Goal: Task Accomplishment & Management: Use online tool/utility

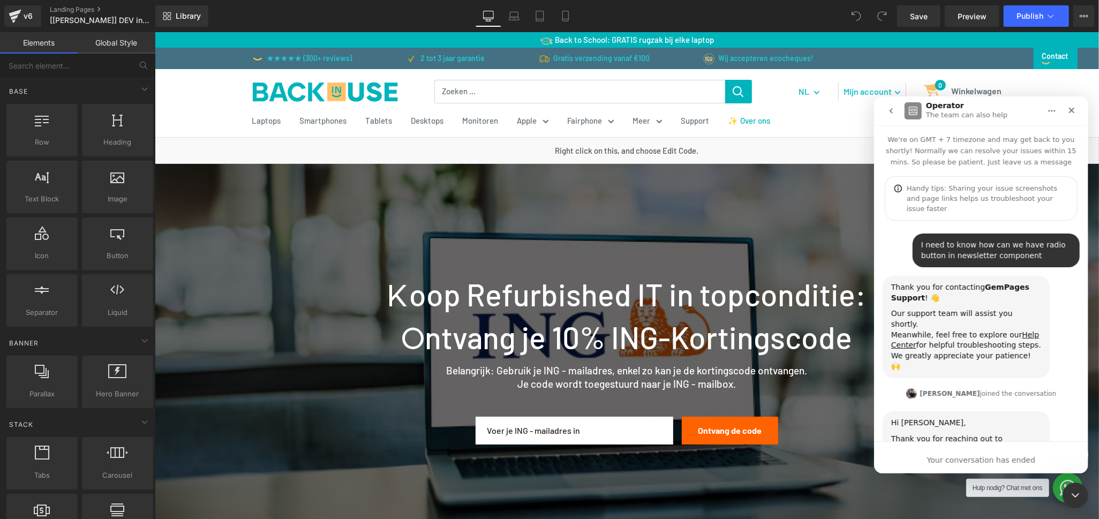
click at [1067, 109] on icon "Close" at bounding box center [1071, 110] width 9 height 9
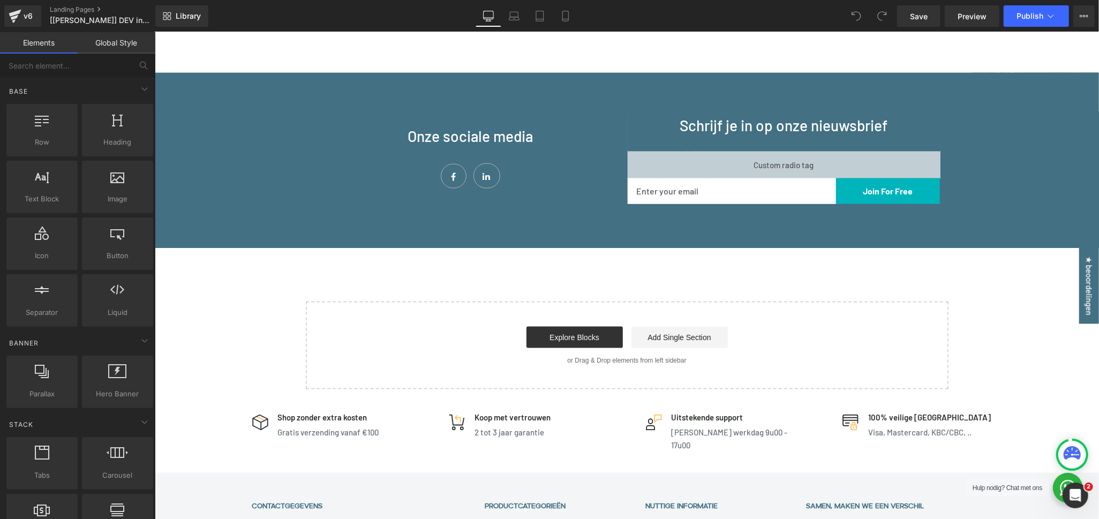
scroll to position [1105, 0]
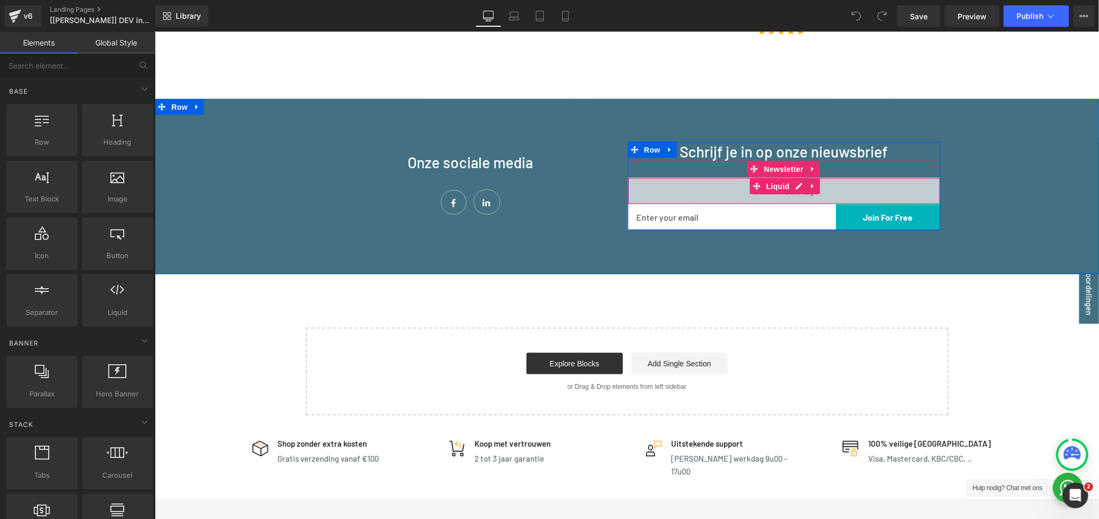
click at [706, 177] on div "Liquid" at bounding box center [783, 190] width 313 height 27
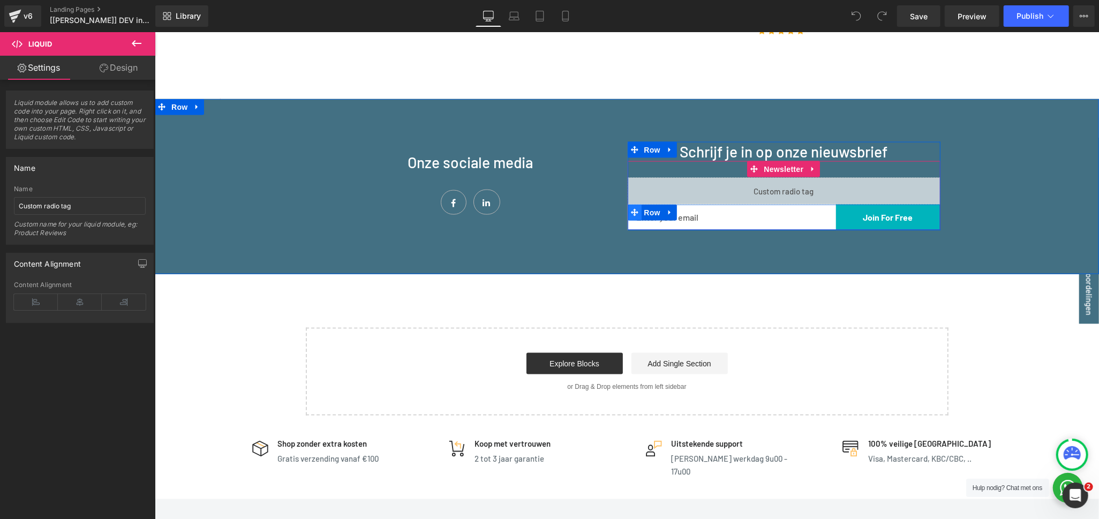
click at [630, 208] on icon at bounding box center [633, 211] width 7 height 7
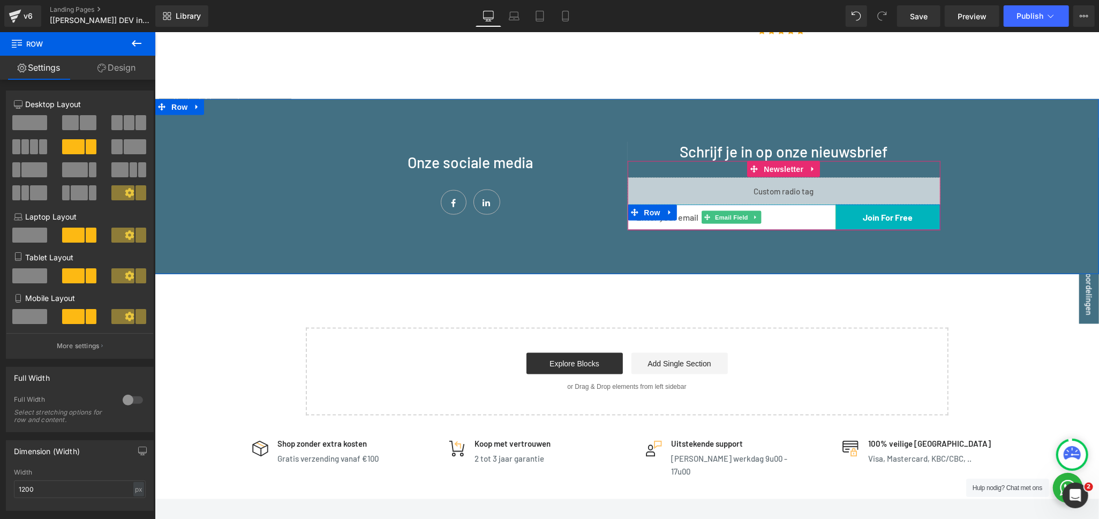
click at [815, 204] on input "email" at bounding box center [731, 217] width 208 height 26
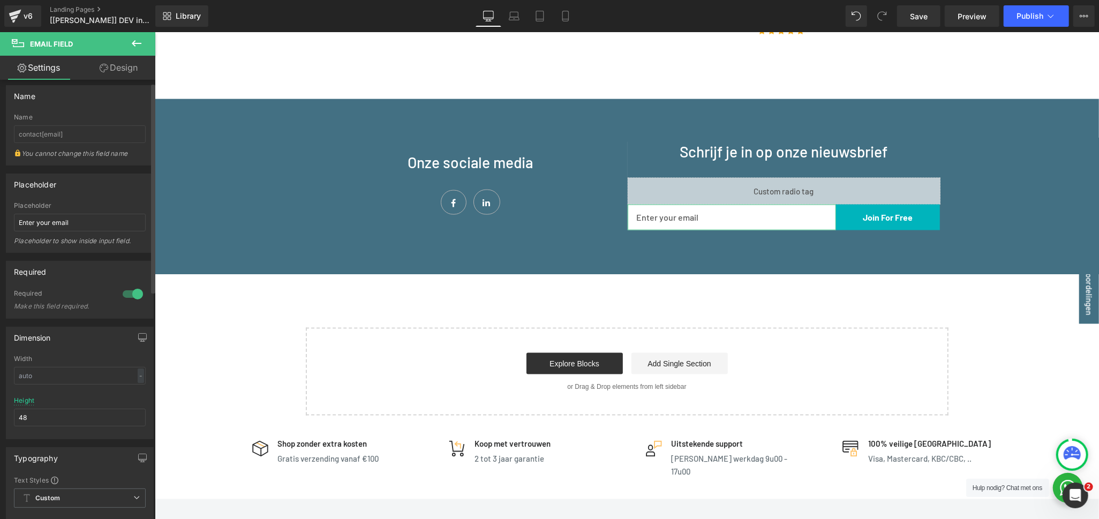
scroll to position [0, 0]
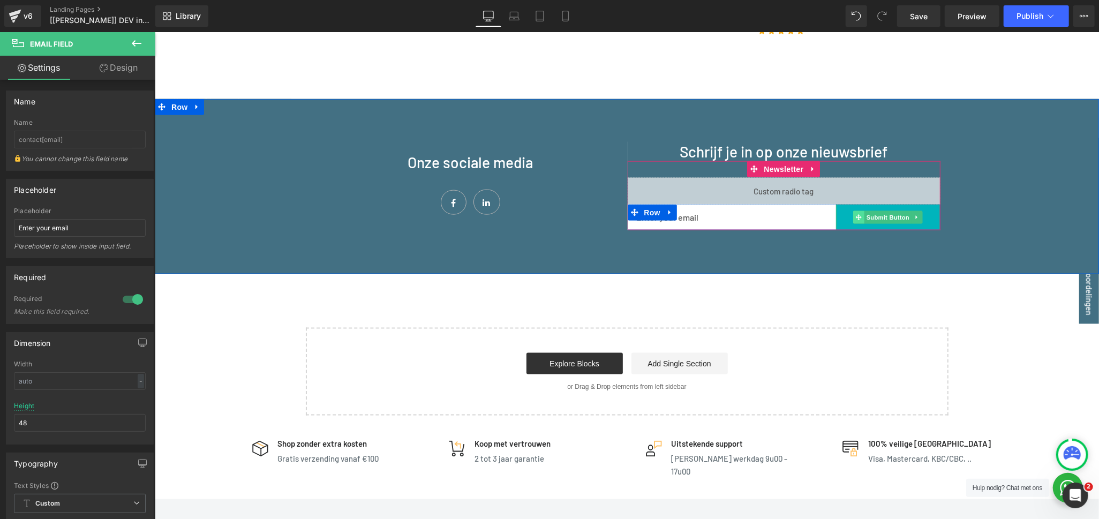
click at [853, 210] on span at bounding box center [858, 216] width 11 height 13
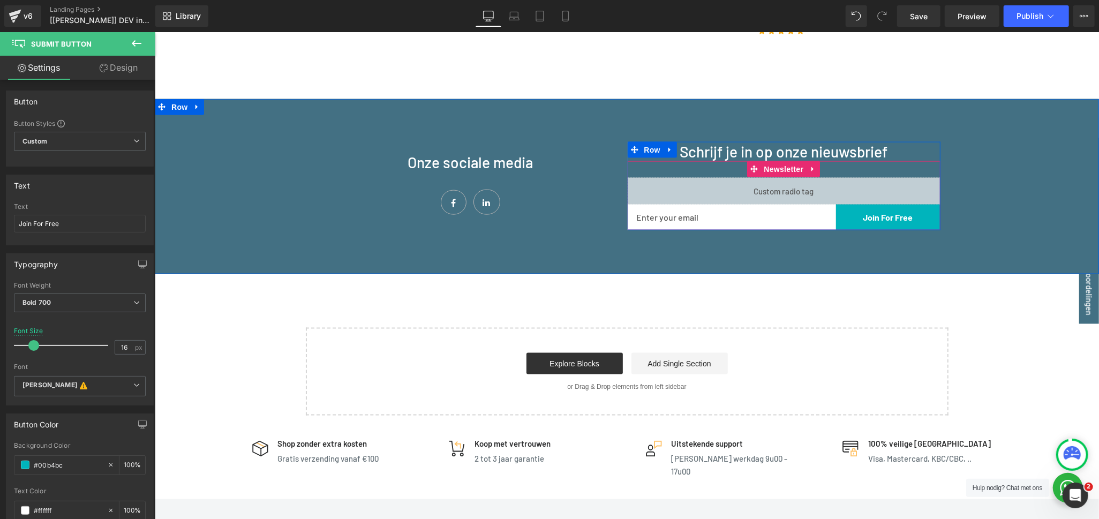
click at [701, 161] on div "Liquid Email Field Join For Free Submit Button Row Newsletter" at bounding box center [783, 195] width 313 height 69
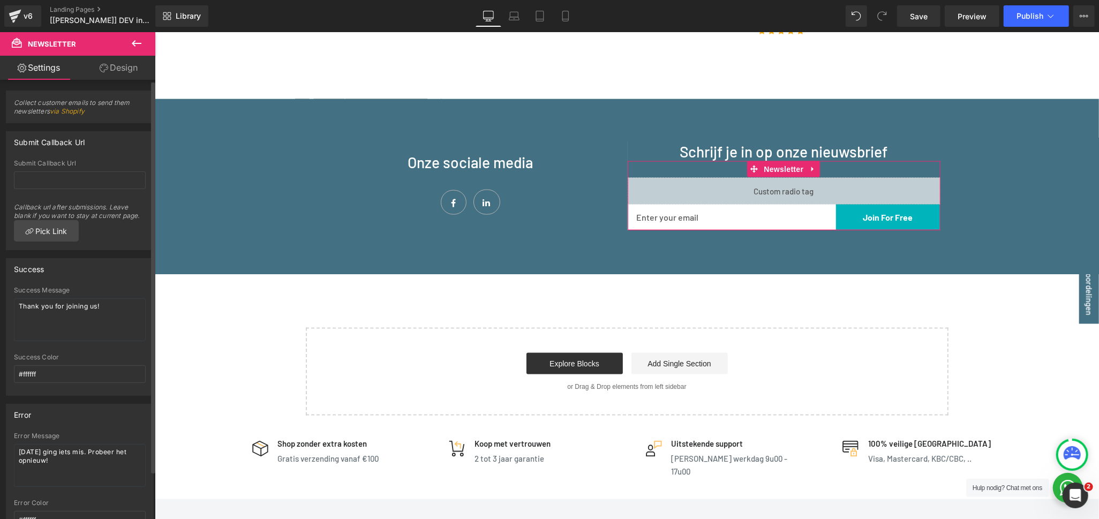
scroll to position [54, 0]
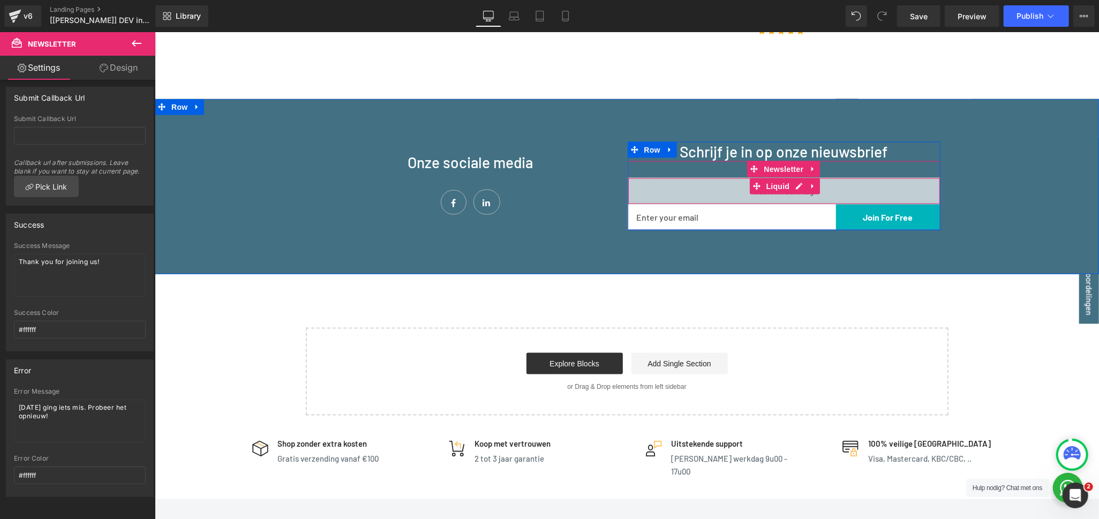
click at [736, 177] on div "Liquid" at bounding box center [783, 190] width 313 height 27
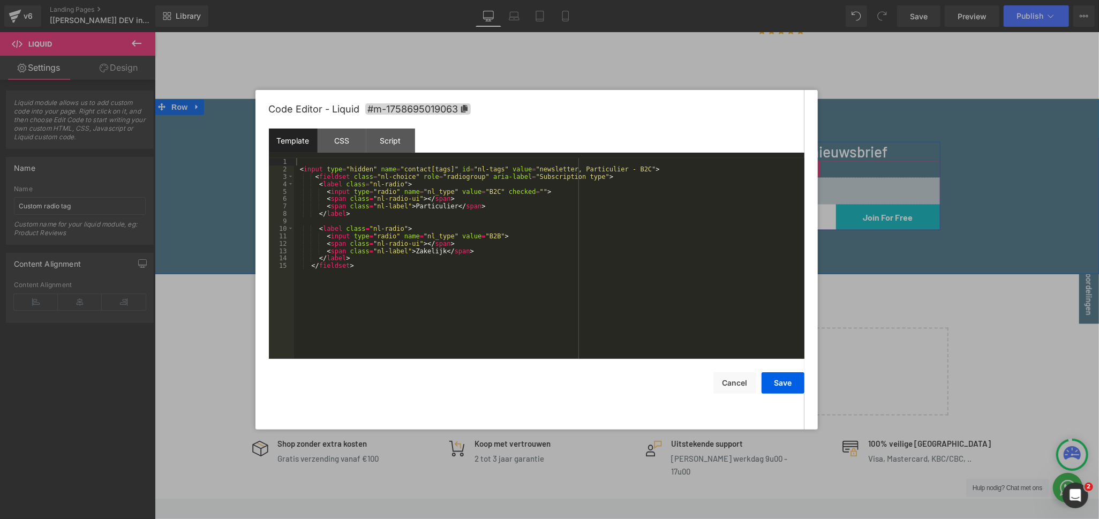
click at [795, 177] on div "Liquid" at bounding box center [783, 190] width 313 height 27
drag, startPoint x: 491, startPoint y: 191, endPoint x: 524, endPoint y: 189, distance: 32.8
click at [524, 189] on div "< input type = "hidden" name = "contact[tags]" id = "nl-tags" value = "newslett…" at bounding box center [549, 266] width 510 height 216
drag, startPoint x: 489, startPoint y: 190, endPoint x: 519, endPoint y: 190, distance: 30.0
click at [519, 190] on div "< input type = "hidden" name = "contact[tags]" id = "nl-tags" value = "newslett…" at bounding box center [549, 266] width 510 height 216
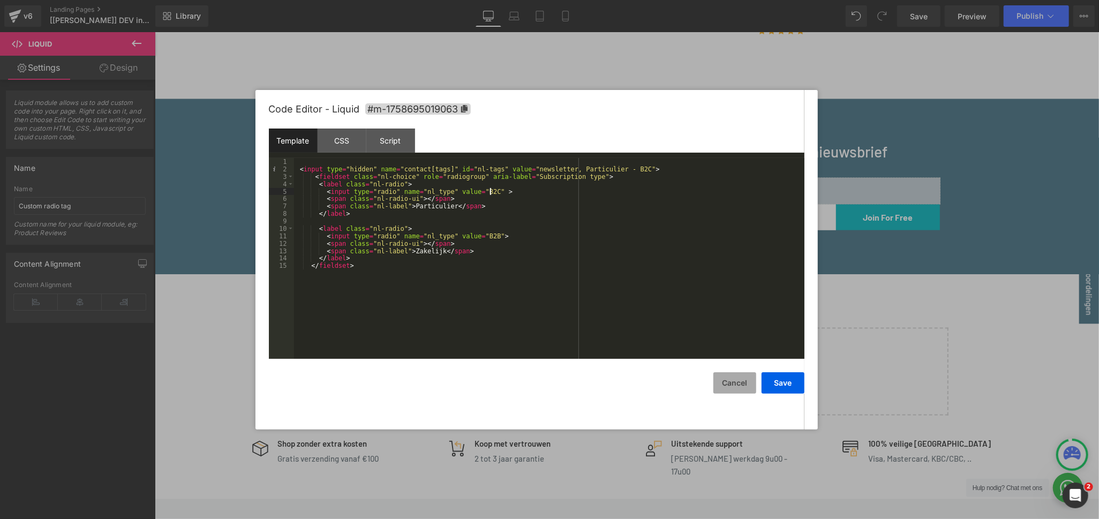
click at [737, 376] on button "Cancel" at bounding box center [734, 382] width 43 height 21
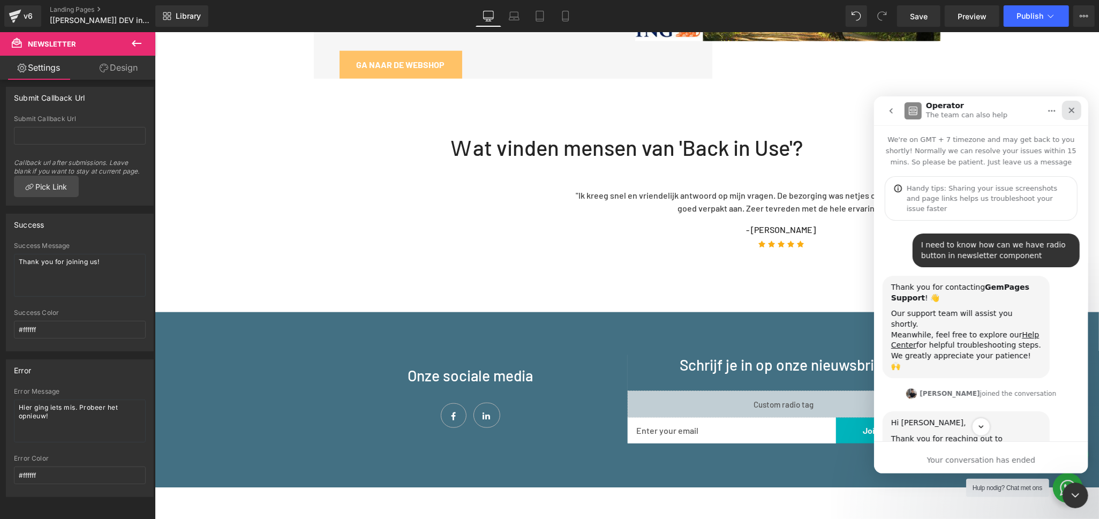
scroll to position [4063, 0]
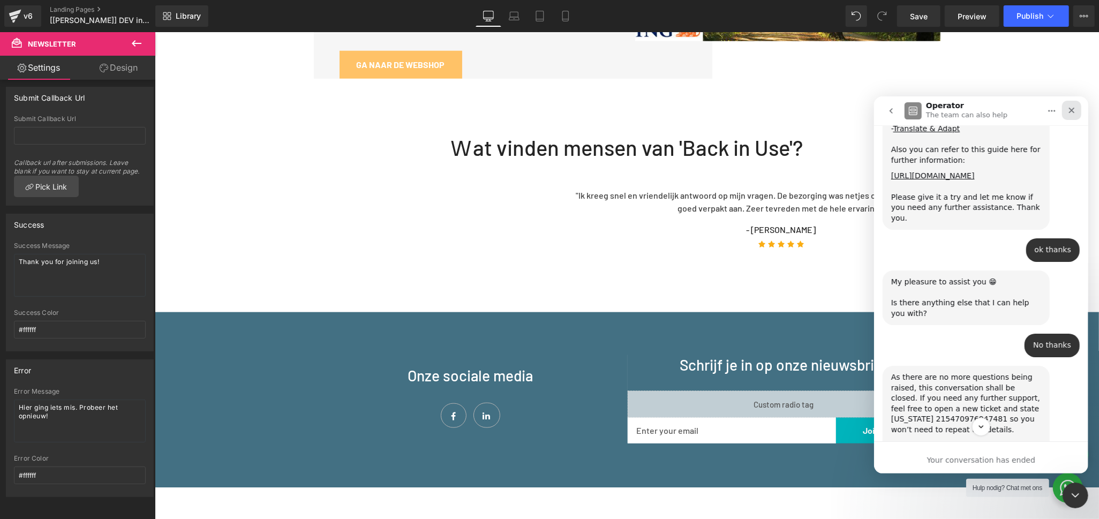
click at [1072, 108] on icon "Close" at bounding box center [1071, 110] width 6 height 6
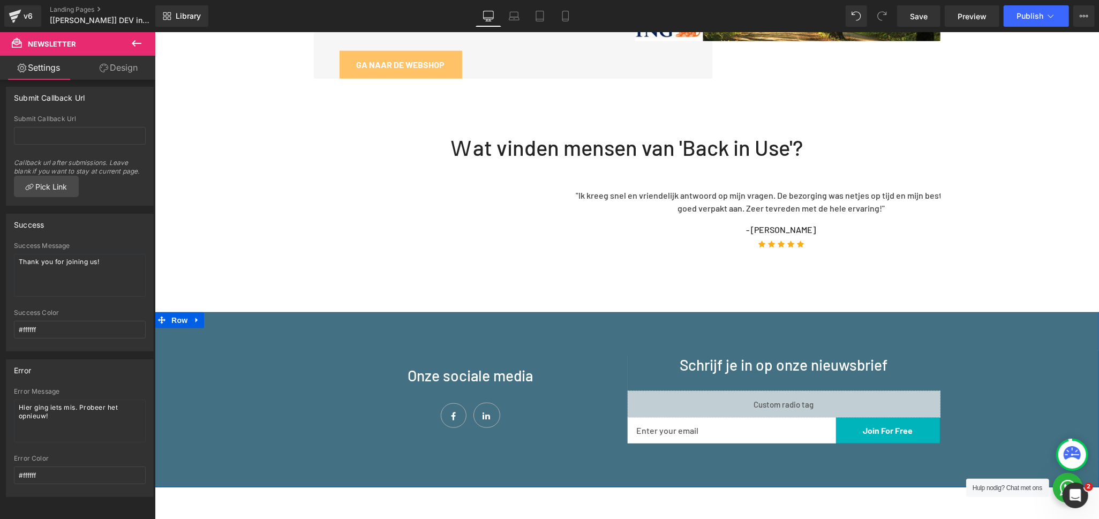
click at [134, 48] on icon at bounding box center [136, 43] width 13 height 13
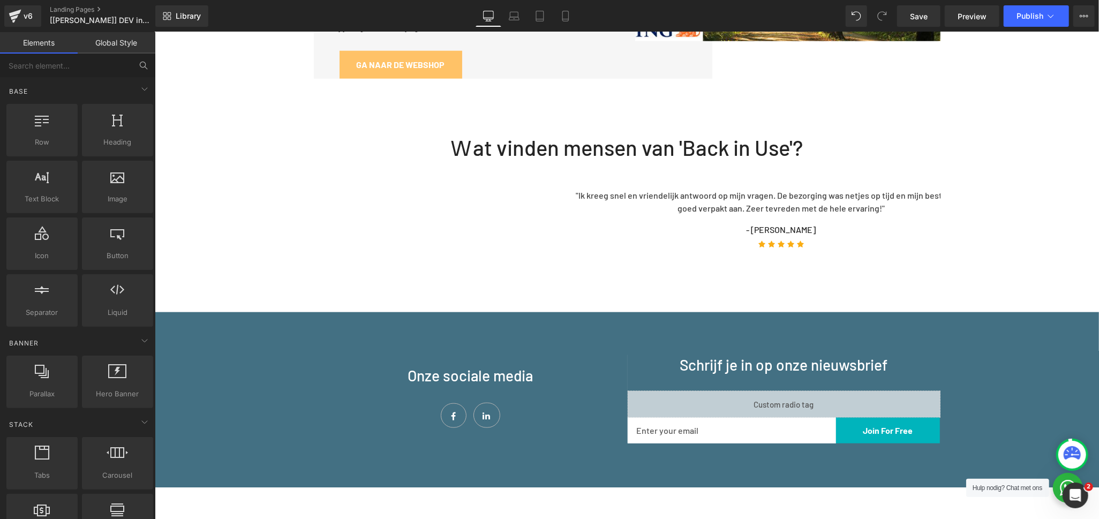
click at [146, 64] on icon at bounding box center [144, 66] width 10 height 10
click at [80, 64] on input "text" at bounding box center [66, 66] width 132 height 24
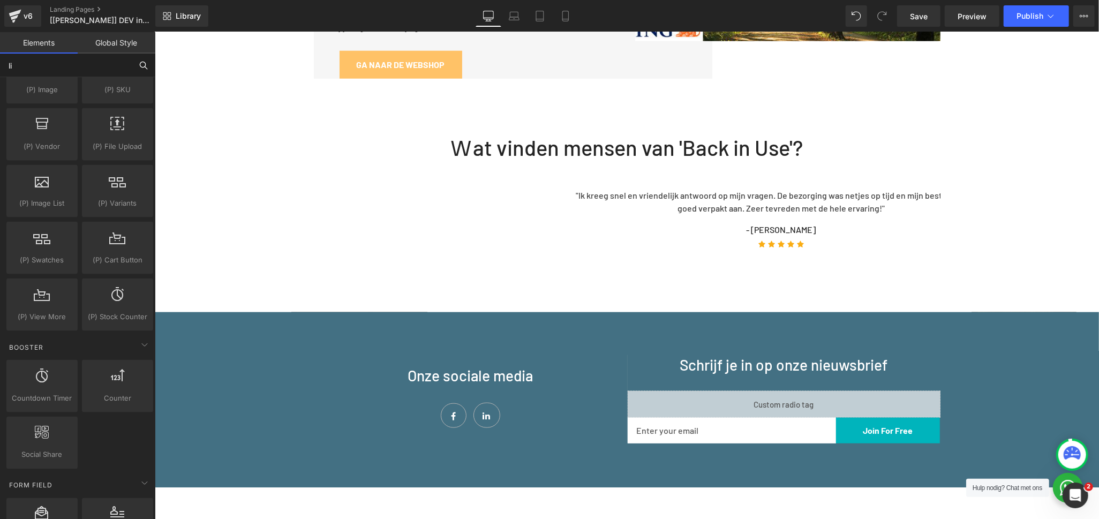
scroll to position [273, 0]
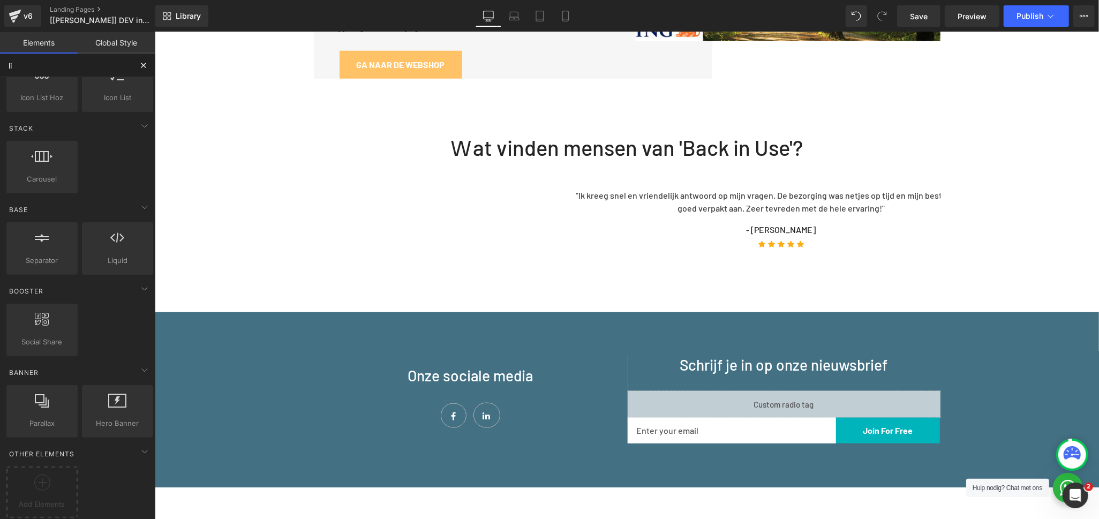
type input "l"
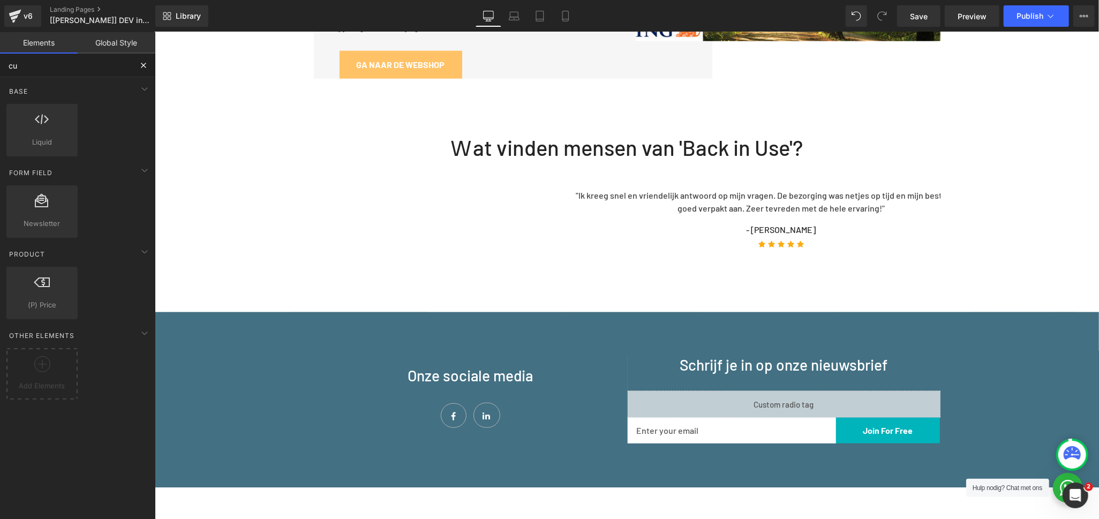
scroll to position [0, 0]
type input "cus"
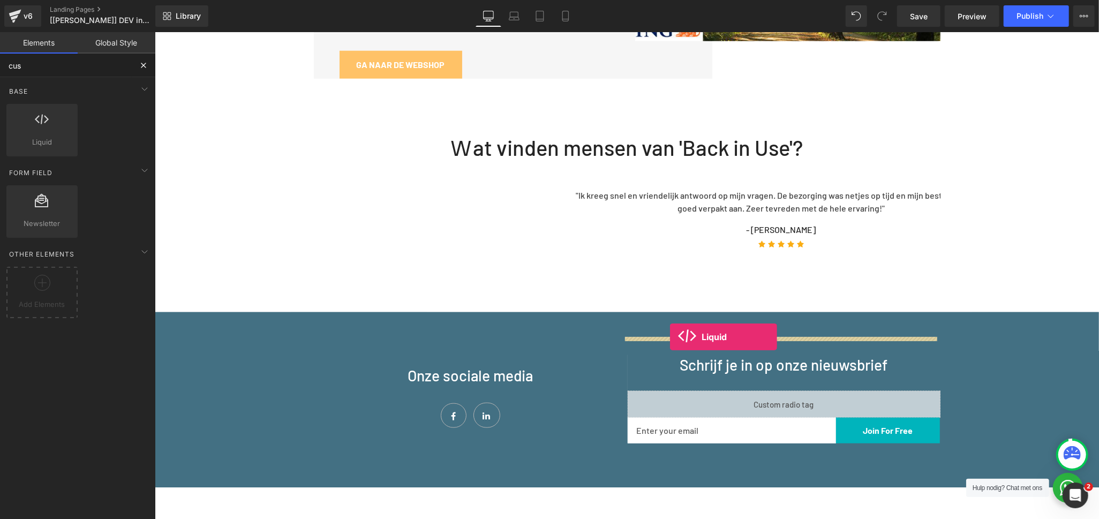
drag, startPoint x: 211, startPoint y: 156, endPoint x: 669, endPoint y: 336, distance: 492.5
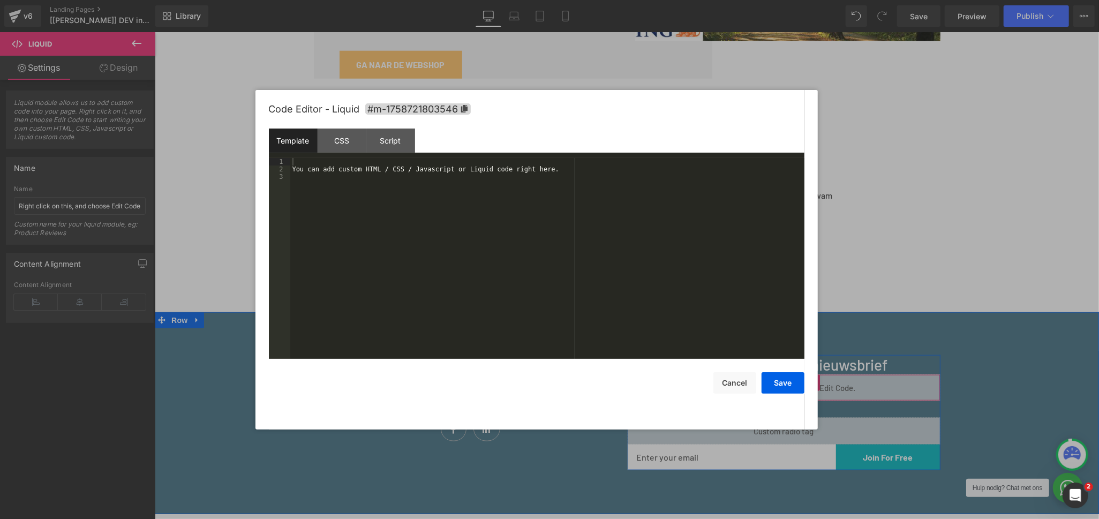
click at [793, 374] on div "Liquid" at bounding box center [783, 387] width 313 height 27
click at [748, 382] on button "Cancel" at bounding box center [734, 382] width 43 height 21
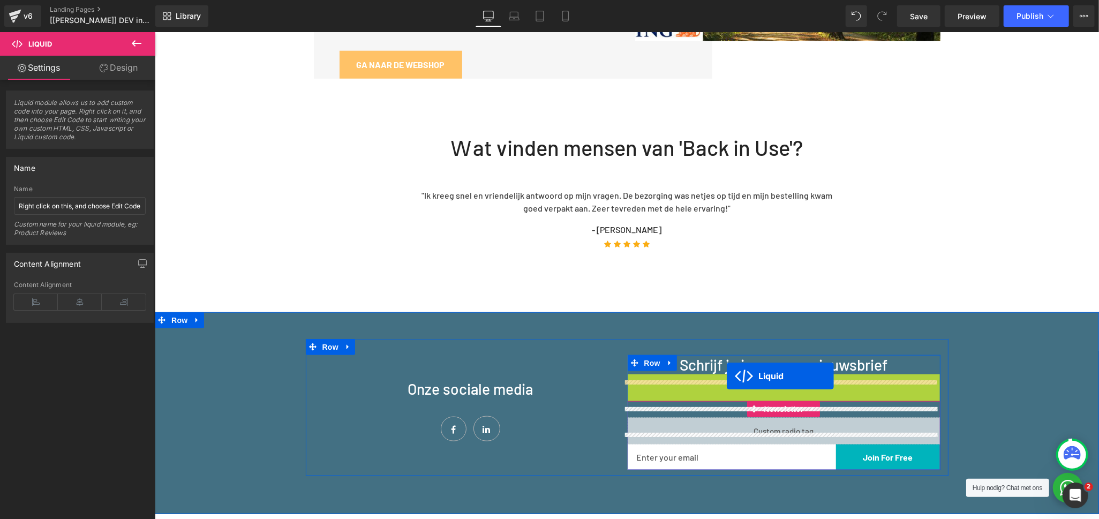
drag, startPoint x: 752, startPoint y: 344, endPoint x: 726, endPoint y: 376, distance: 40.7
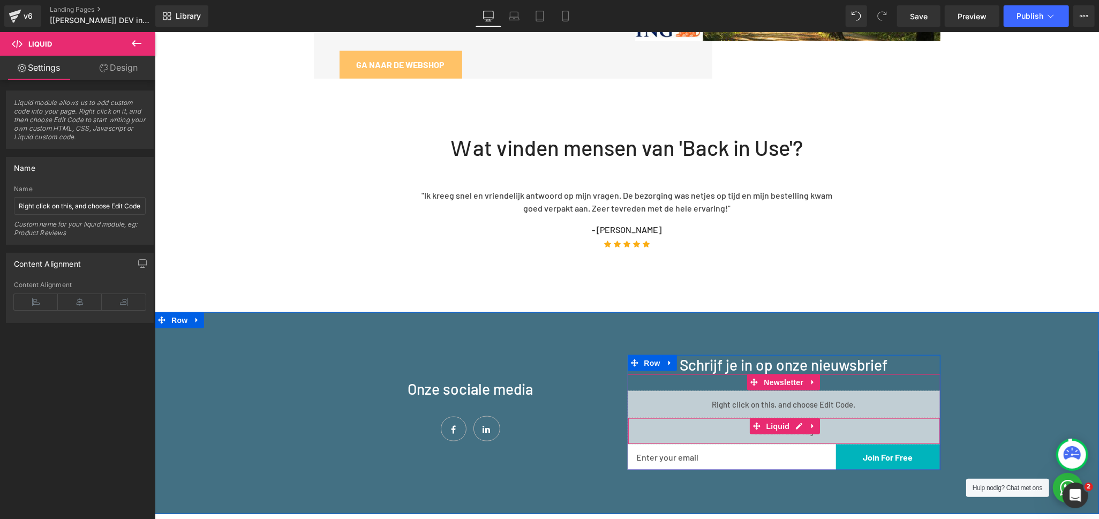
click at [728, 417] on div "Liquid" at bounding box center [783, 430] width 313 height 27
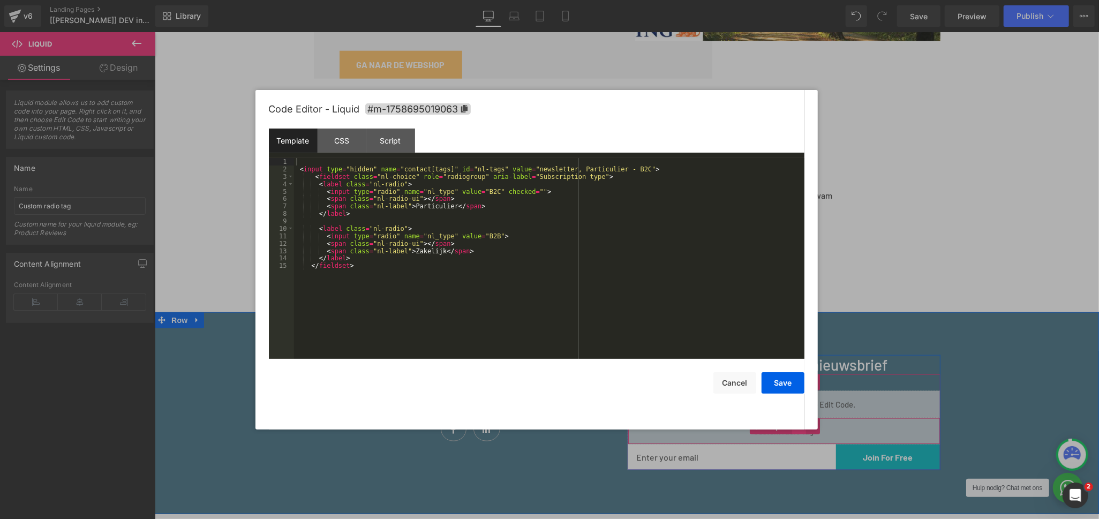
click at [793, 417] on div "Liquid" at bounding box center [783, 430] width 313 height 27
click at [343, 139] on div "CSS" at bounding box center [342, 141] width 49 height 24
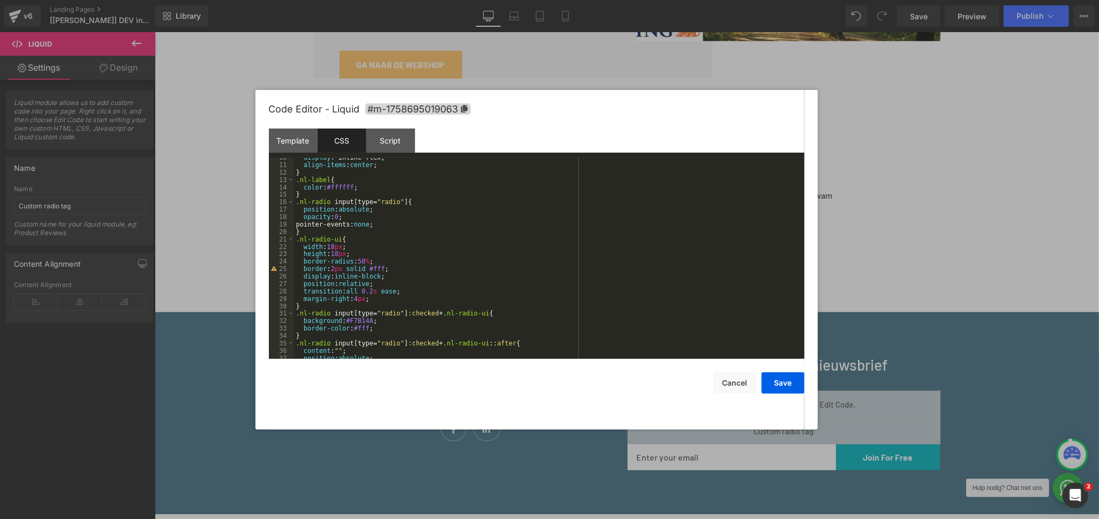
scroll to position [71, 0]
click at [399, 146] on div "Script" at bounding box center [390, 141] width 49 height 24
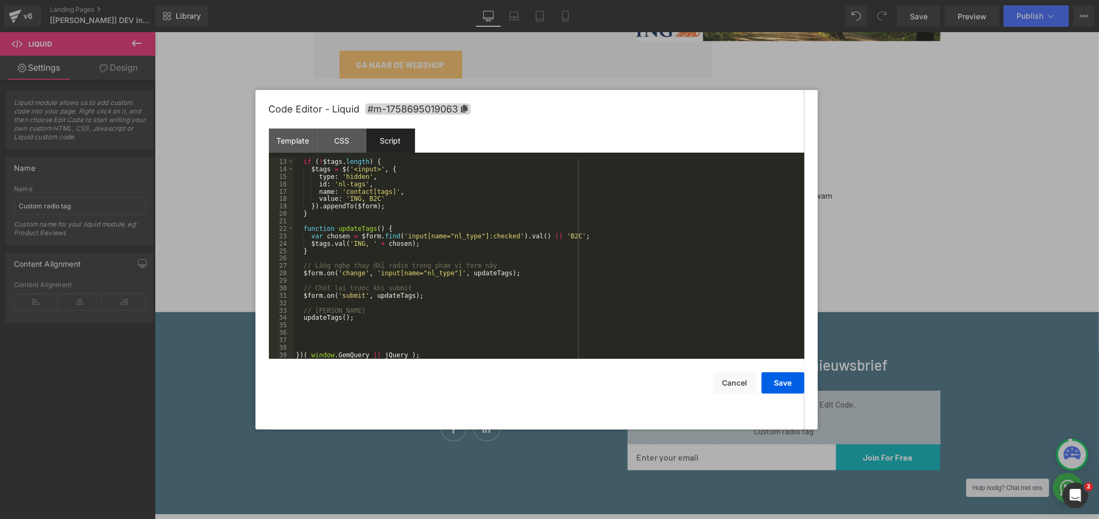
scroll to position [0, 0]
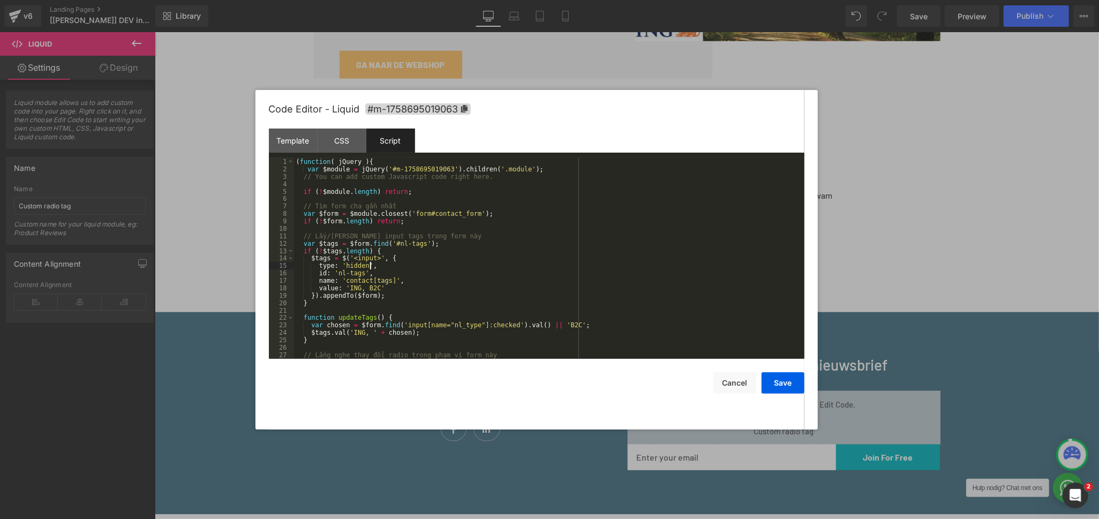
click at [573, 265] on div "( function ( jQuery ) { var $module = jQuery ( '#m-1758695019063' ) . children …" at bounding box center [547, 266] width 507 height 216
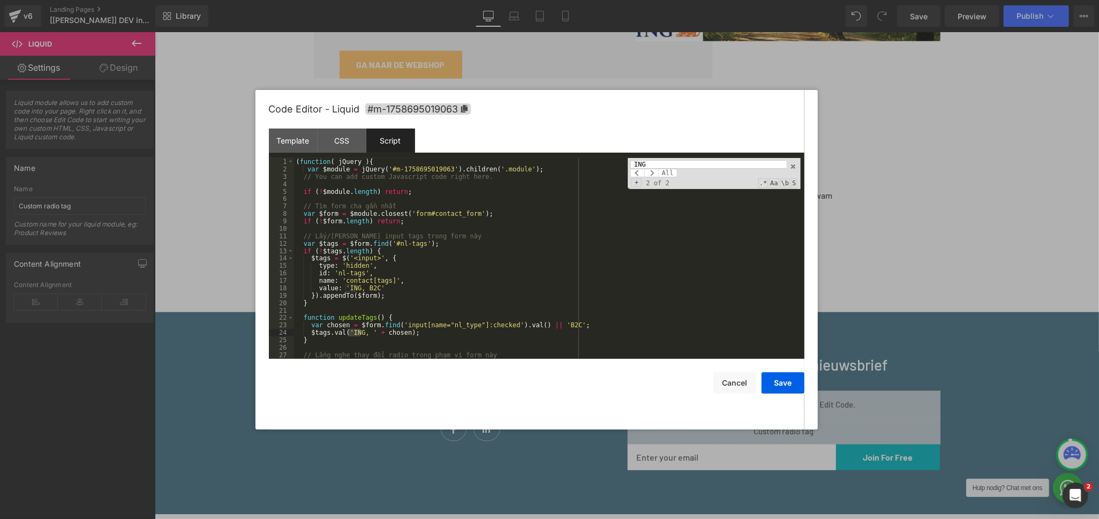
type input "ING"
click at [732, 377] on button "Cancel" at bounding box center [734, 382] width 43 height 21
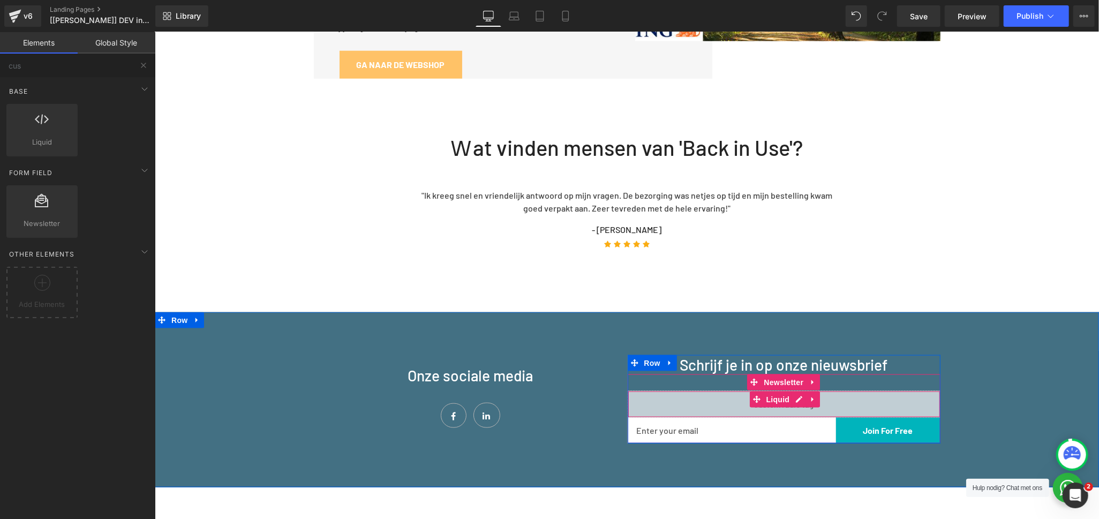
click at [690, 390] on div "Liquid" at bounding box center [783, 403] width 313 height 27
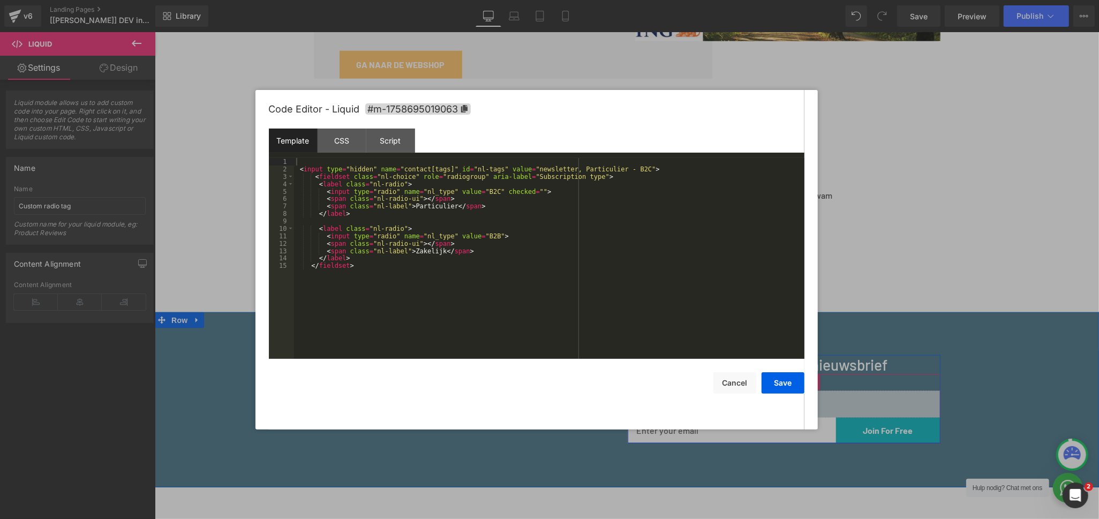
drag, startPoint x: 790, startPoint y: 363, endPoint x: 938, endPoint y: 386, distance: 150.1
click at [793, 396] on icon at bounding box center [796, 399] width 6 height 6
click at [525, 193] on div "< input type = "hidden" name = "contact[tags]" id = "nl-tags" value = "newslett…" at bounding box center [549, 266] width 510 height 216
click at [624, 164] on div "< input type = "hidden" name = "contact[tags]" id = "nl-tags" value = "newslett…" at bounding box center [549, 266] width 510 height 216
click at [559, 172] on div "< input type = "hidden" name = "contact[tags]" id = "nl-tags" value = "newslett…" at bounding box center [549, 266] width 510 height 216
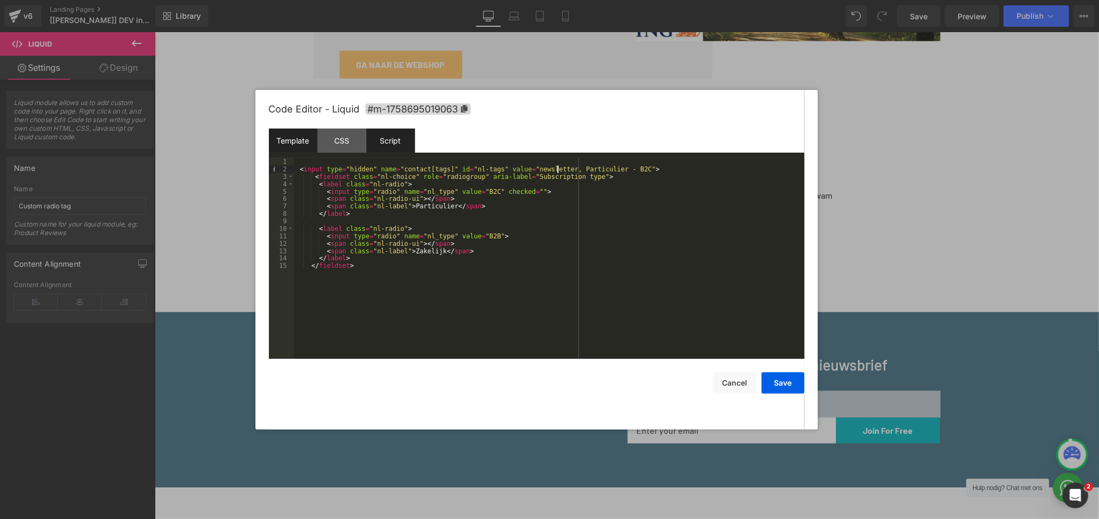
click at [392, 144] on div "Script" at bounding box center [390, 141] width 49 height 24
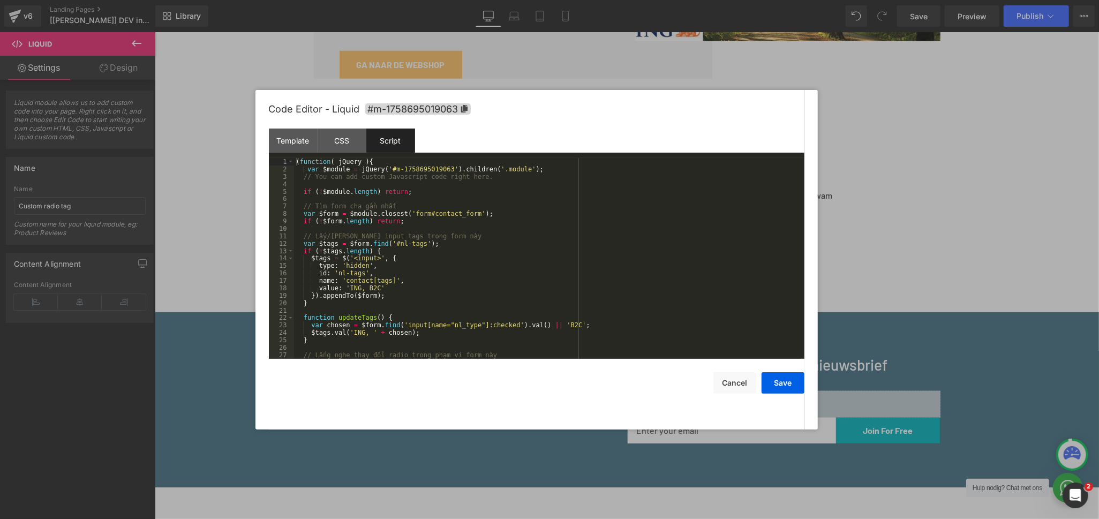
click at [375, 287] on div "( function ( jQuery ) { var $module = jQuery ( '#m-1758695019063' ) . children …" at bounding box center [547, 266] width 507 height 216
drag, startPoint x: 376, startPoint y: 287, endPoint x: 412, endPoint y: 289, distance: 35.9
click at [412, 289] on div "( function ( jQuery ) { var $module = jQuery ( '#m-1758695019063' ) . children …" at bounding box center [547, 266] width 507 height 216
click at [364, 333] on div "( function ( jQuery ) { var $module = jQuery ( '#m-1758695019063' ) . children …" at bounding box center [547, 266] width 507 height 216
paste textarea
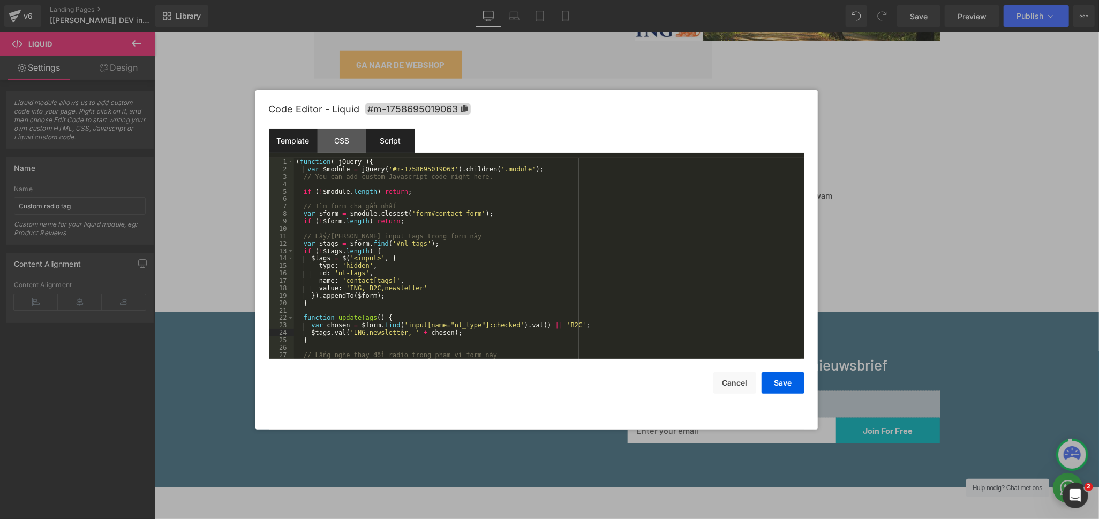
click at [305, 148] on div "Template" at bounding box center [293, 141] width 49 height 24
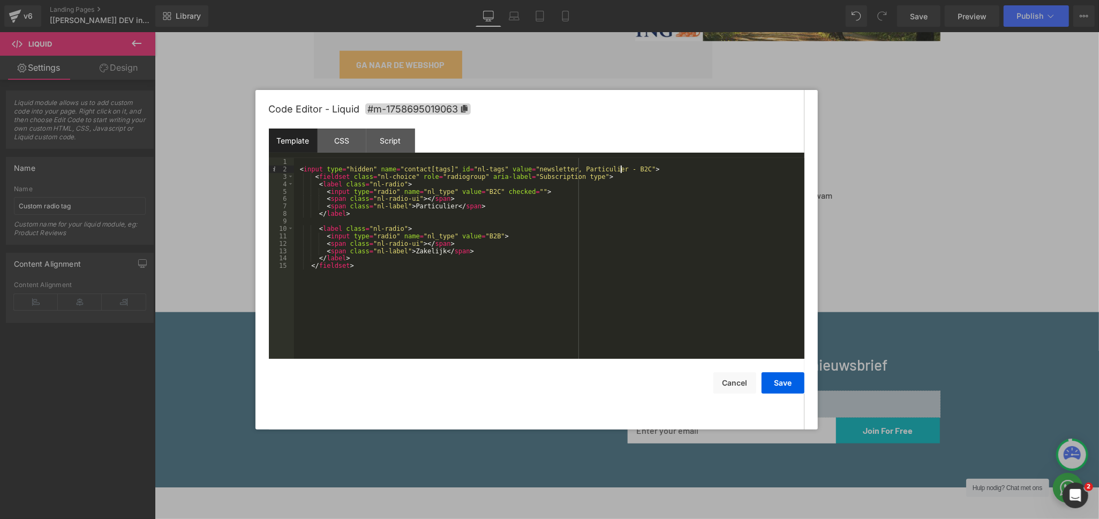
click at [622, 167] on div "< input type = "hidden" name = "contact[tags]" id = "nl-tags" value = "newslett…" at bounding box center [549, 266] width 510 height 216
drag, startPoint x: 492, startPoint y: 189, endPoint x: 525, endPoint y: 193, distance: 33.5
click at [525, 193] on div "< input type = "hidden" name = "contact[tags]" id = "nl-tags" value = "newslett…" at bounding box center [549, 266] width 510 height 216
click at [793, 380] on button "Save" at bounding box center [783, 382] width 43 height 21
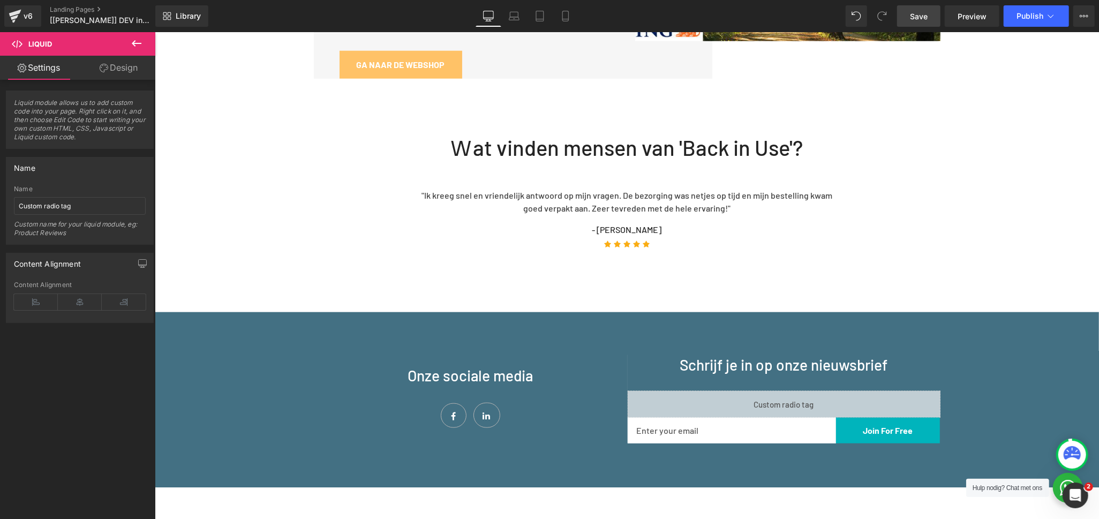
click at [931, 23] on link "Save" at bounding box center [918, 15] width 43 height 21
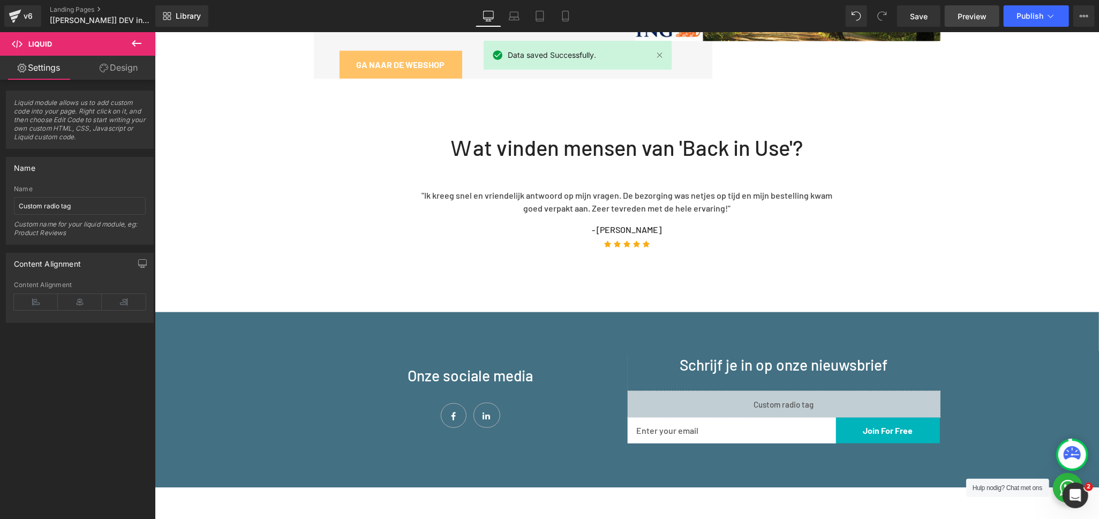
click at [963, 19] on span "Preview" at bounding box center [972, 16] width 29 height 11
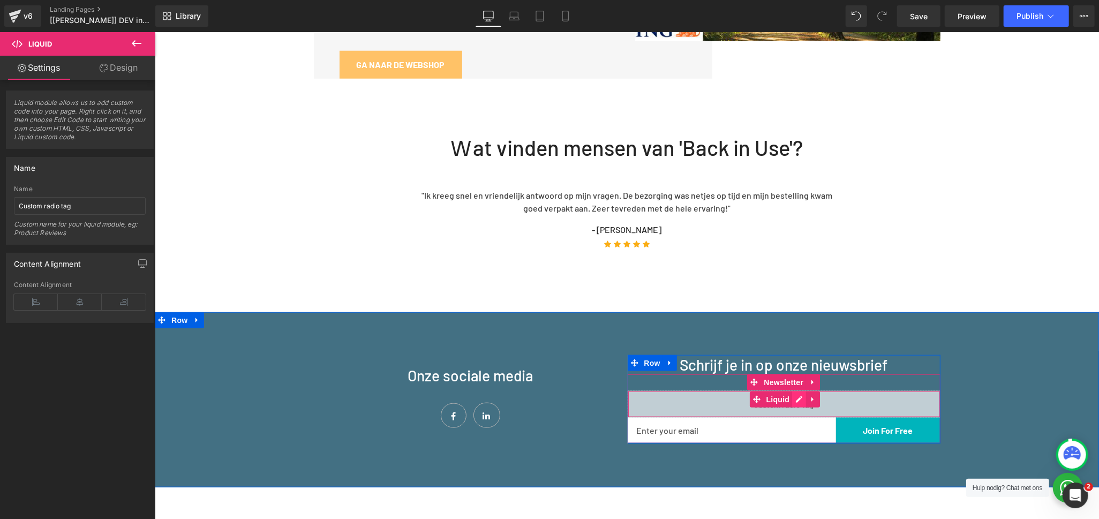
click at [788, 390] on div "Liquid" at bounding box center [783, 403] width 313 height 27
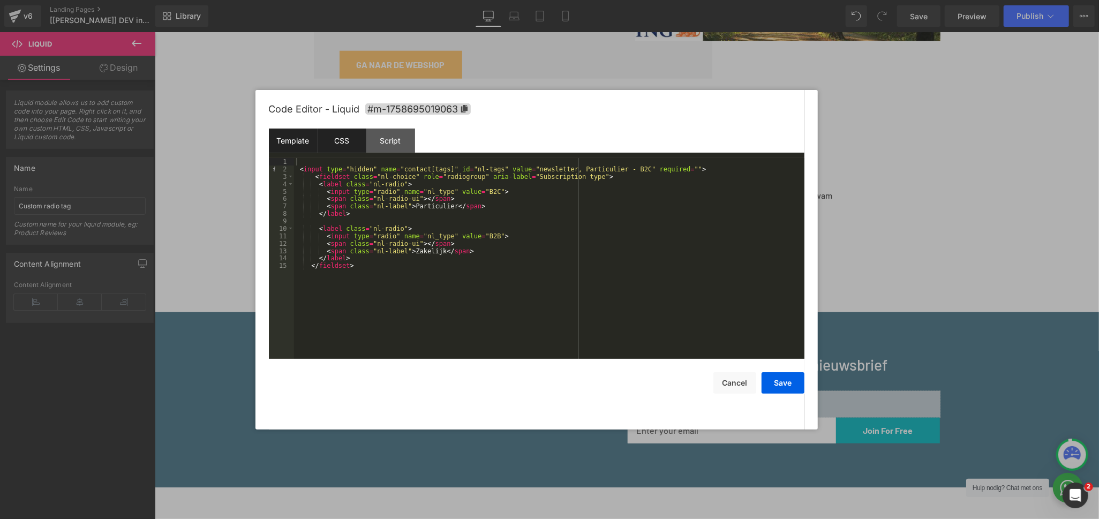
click at [347, 132] on div "CSS" at bounding box center [342, 141] width 49 height 24
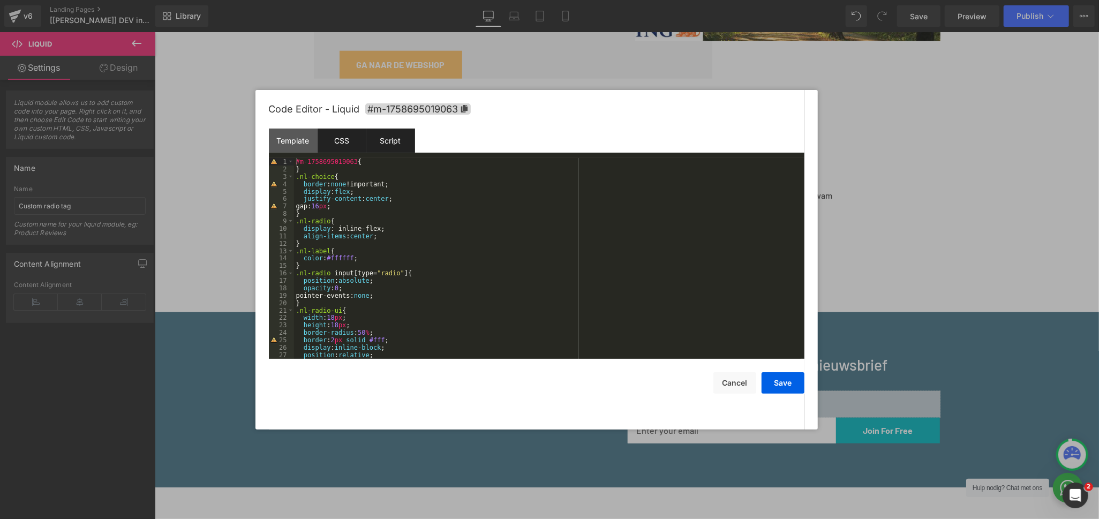
click at [398, 145] on div "Script" at bounding box center [390, 141] width 49 height 24
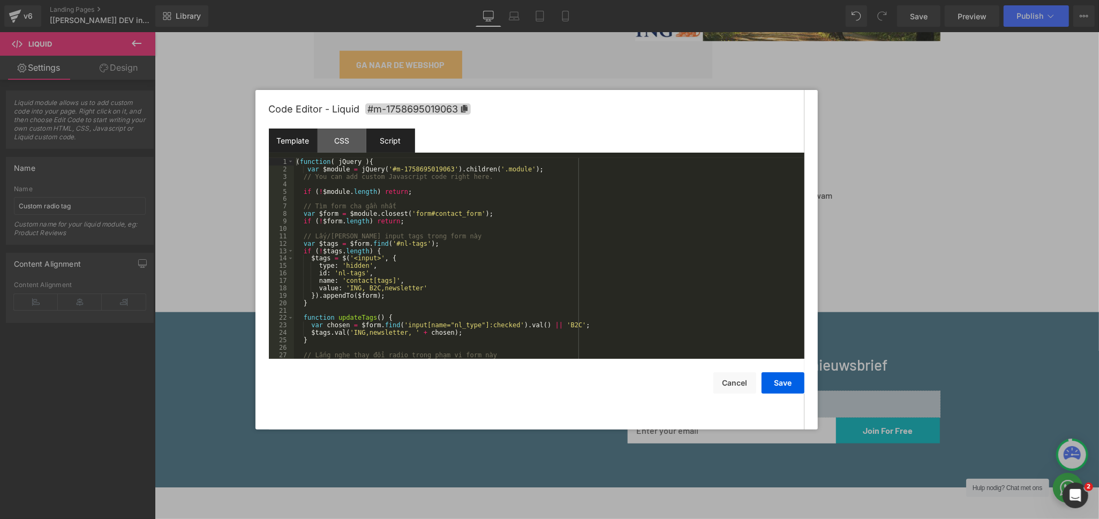
click at [285, 142] on div "Template" at bounding box center [293, 141] width 49 height 24
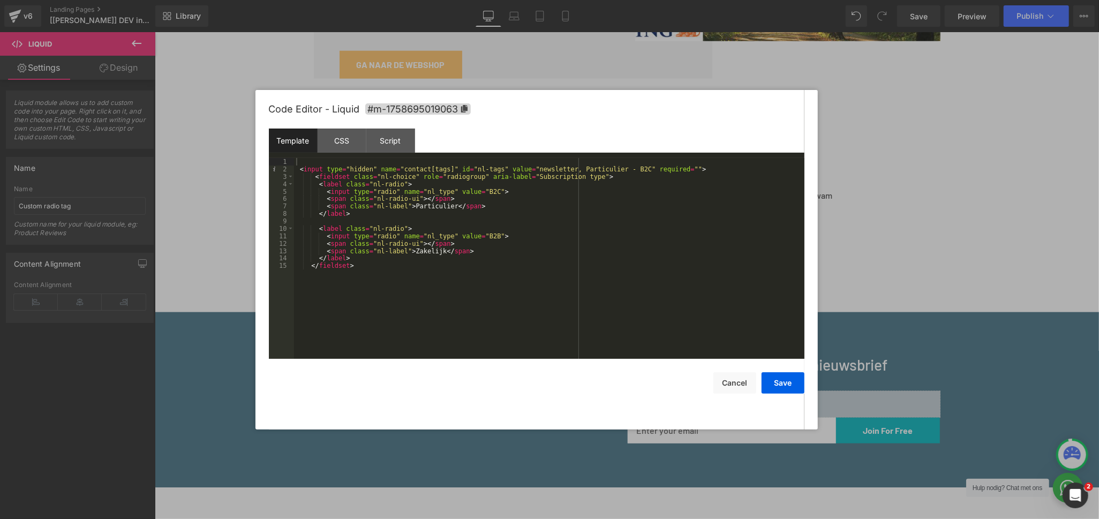
click at [665, 169] on div "< input type = "hidden" name = "contact[tags]" id = "nl-tags" value = "newslett…" at bounding box center [549, 266] width 510 height 216
click at [793, 378] on button "Save" at bounding box center [783, 382] width 43 height 21
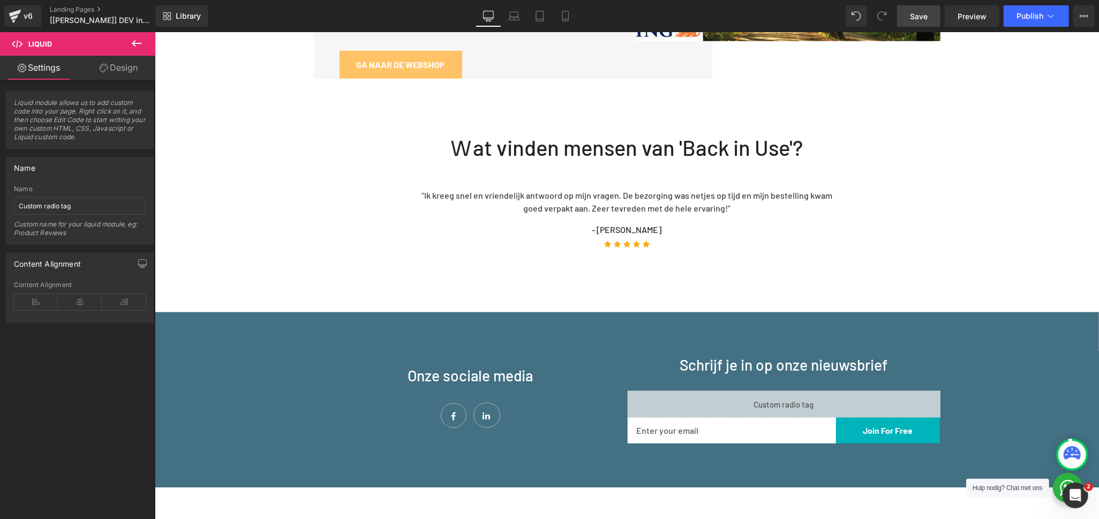
click at [913, 19] on span "Save" at bounding box center [919, 16] width 18 height 11
click at [962, 17] on span "Preview" at bounding box center [972, 16] width 29 height 11
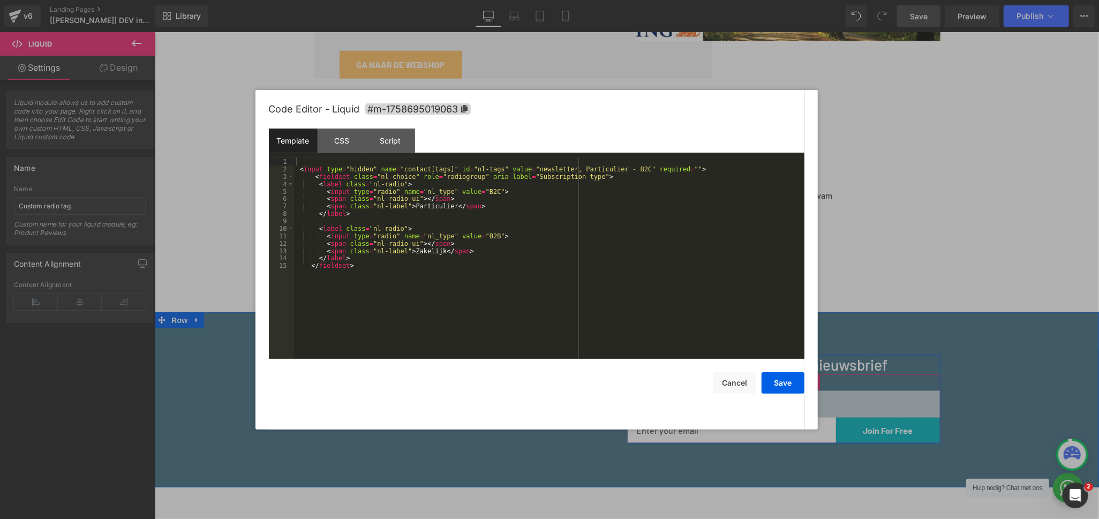
drag, startPoint x: 788, startPoint y: 361, endPoint x: 573, endPoint y: 231, distance: 251.1
click at [790, 393] on link at bounding box center [795, 399] width 11 height 13
click at [407, 135] on div "Script" at bounding box center [390, 141] width 49 height 24
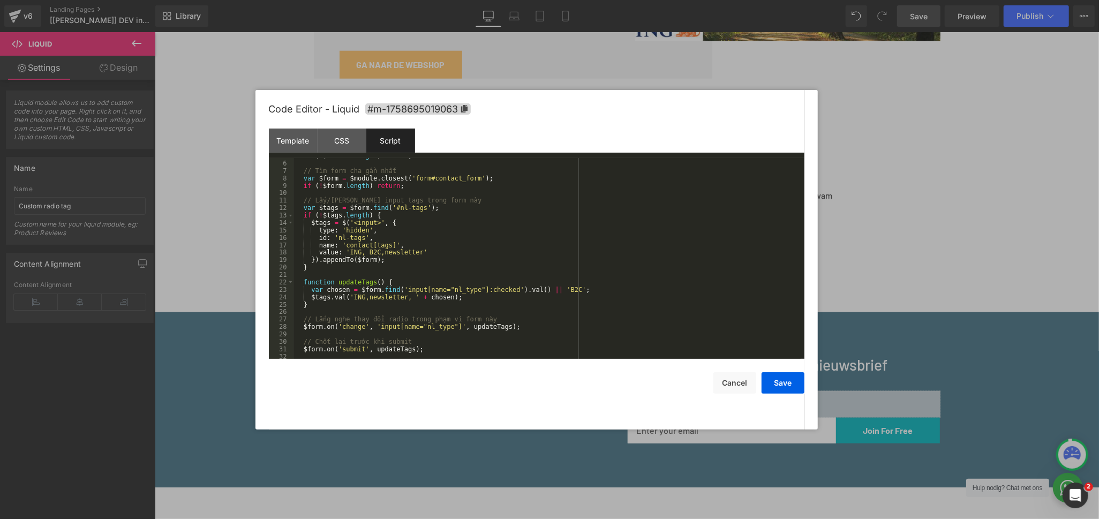
scroll to position [71, 0]
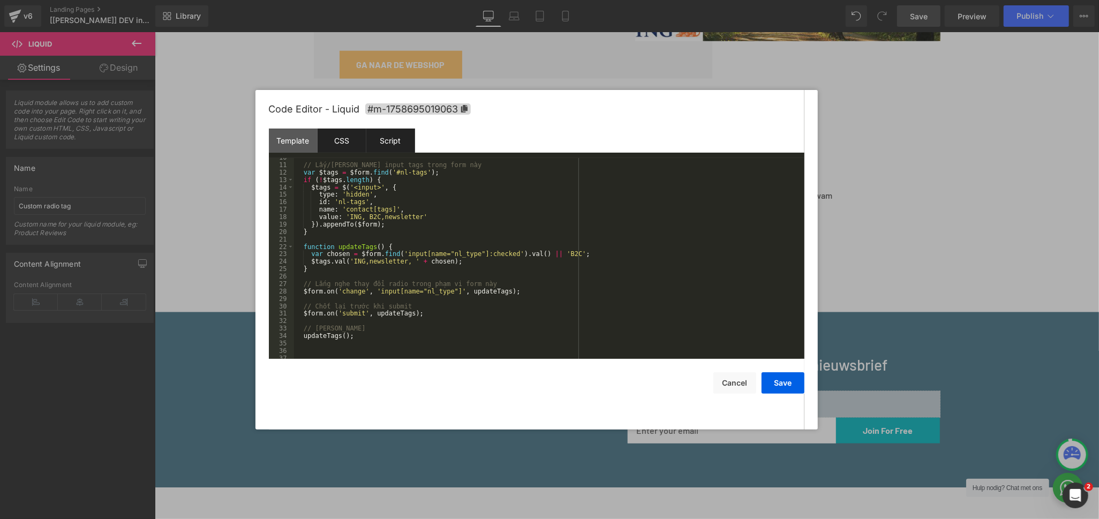
click at [348, 134] on div "CSS" at bounding box center [342, 141] width 49 height 24
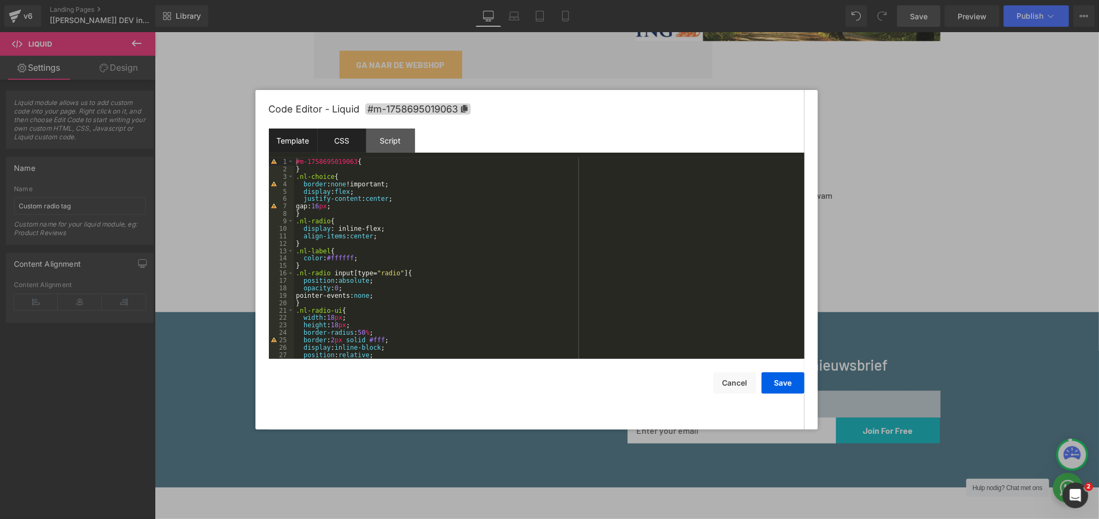
click at [290, 137] on div "Template" at bounding box center [293, 141] width 49 height 24
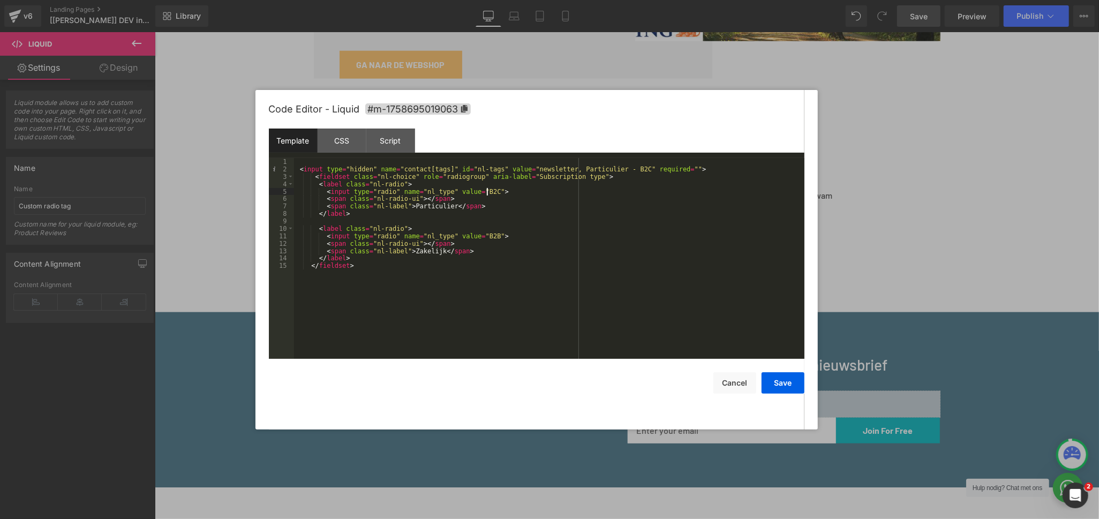
click at [487, 189] on div "< input type = "hidden" name = "contact[tags]" id = "nl-tags" value = "newslett…" at bounding box center [549, 266] width 510 height 216
click at [737, 387] on button "Cancel" at bounding box center [734, 382] width 43 height 21
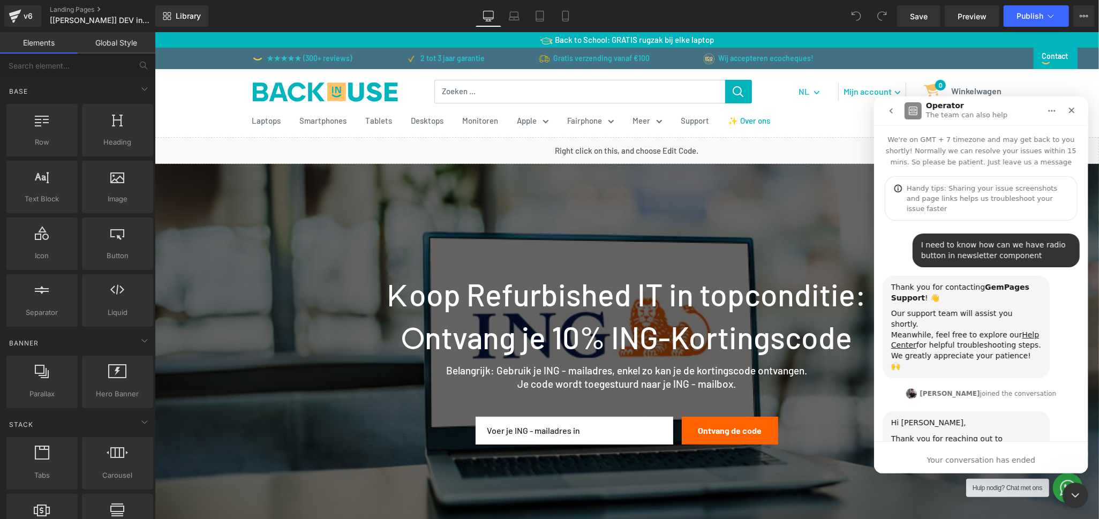
scroll to position [4182, 0]
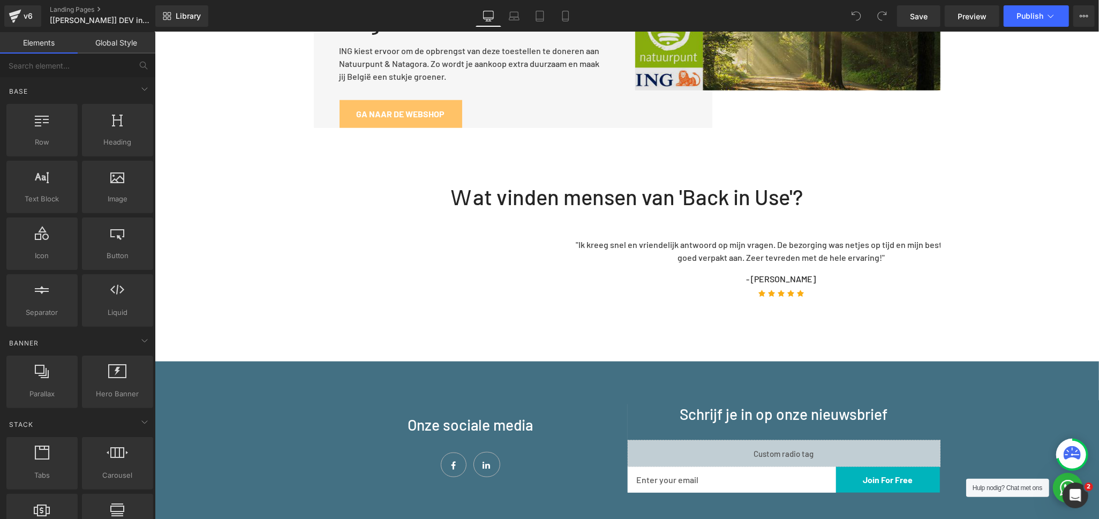
scroll to position [1011, 0]
